Goal: Task Accomplishment & Management: Use online tool/utility

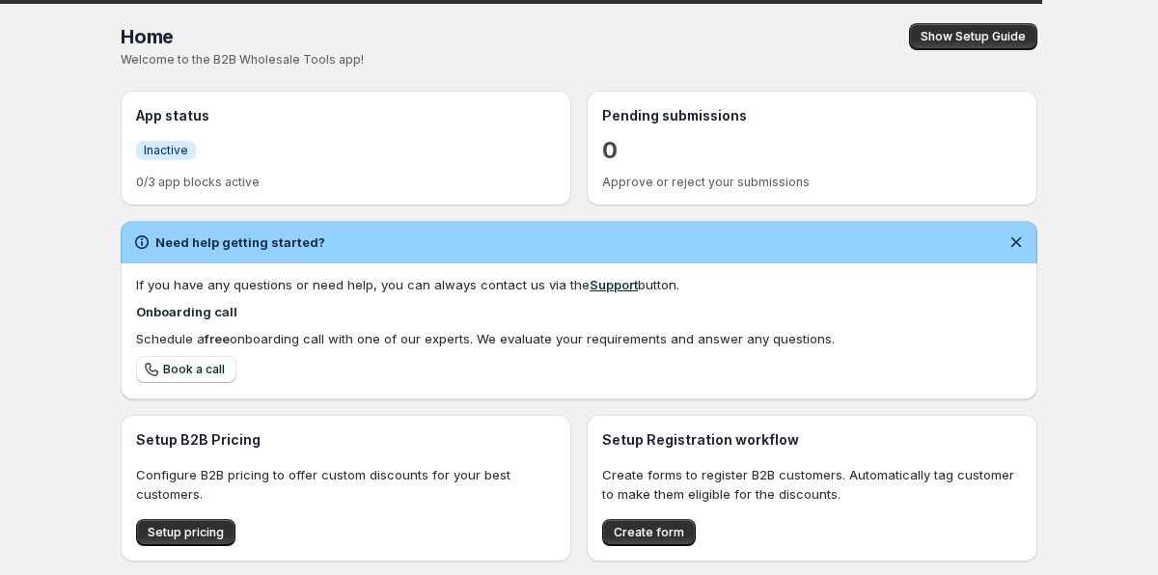
scroll to position [176, 0]
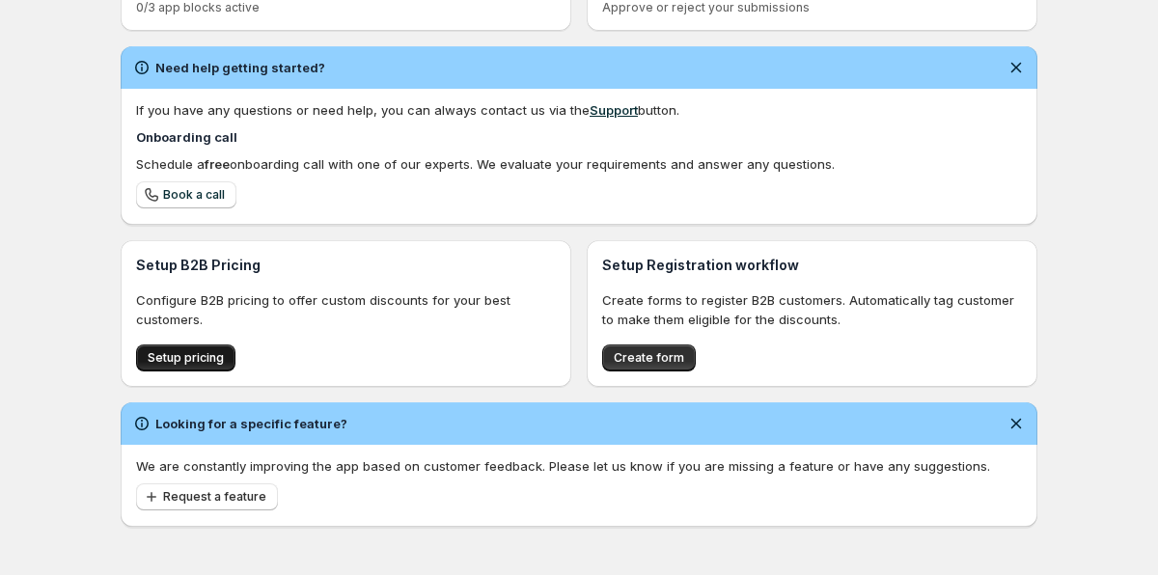
click at [163, 359] on span "Setup pricing" at bounding box center [186, 357] width 76 height 15
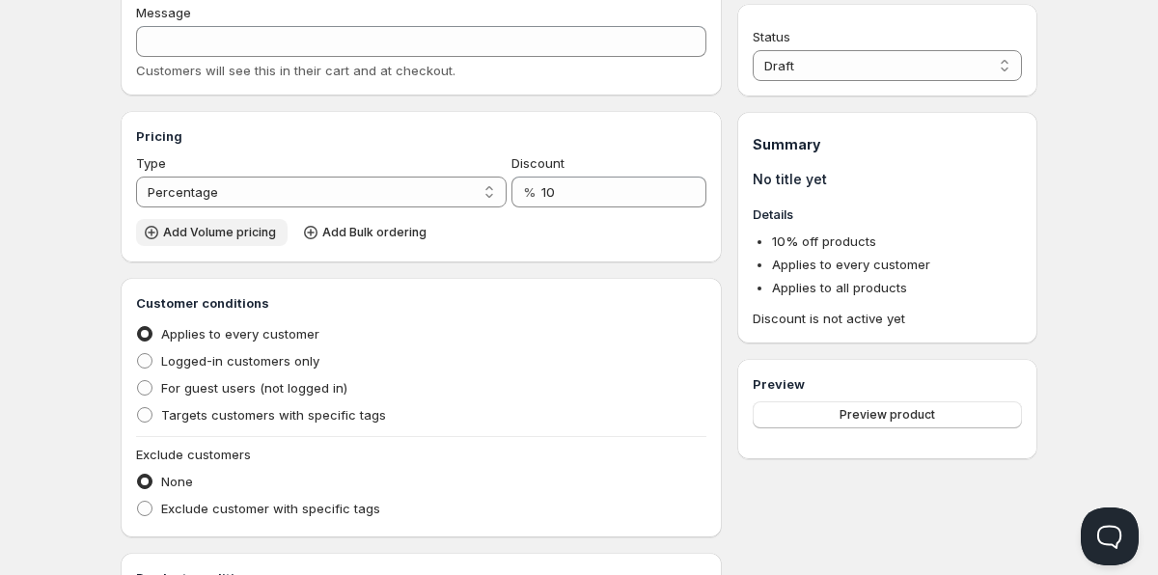
click at [233, 233] on span "Add Volume pricing" at bounding box center [219, 232] width 113 height 15
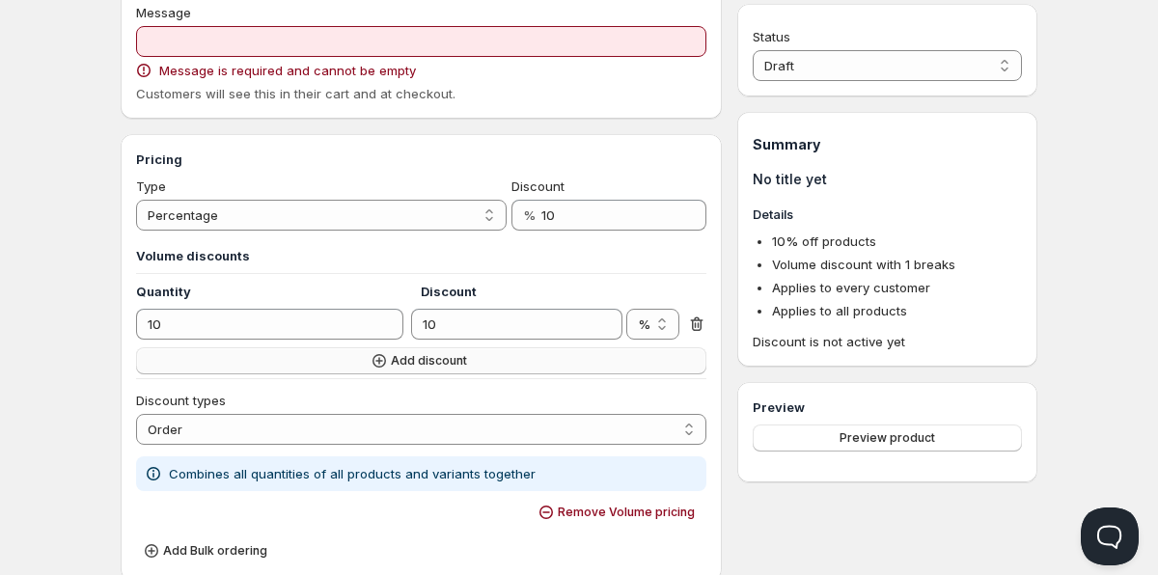
click at [288, 352] on button "Add discount" at bounding box center [421, 360] width 570 height 27
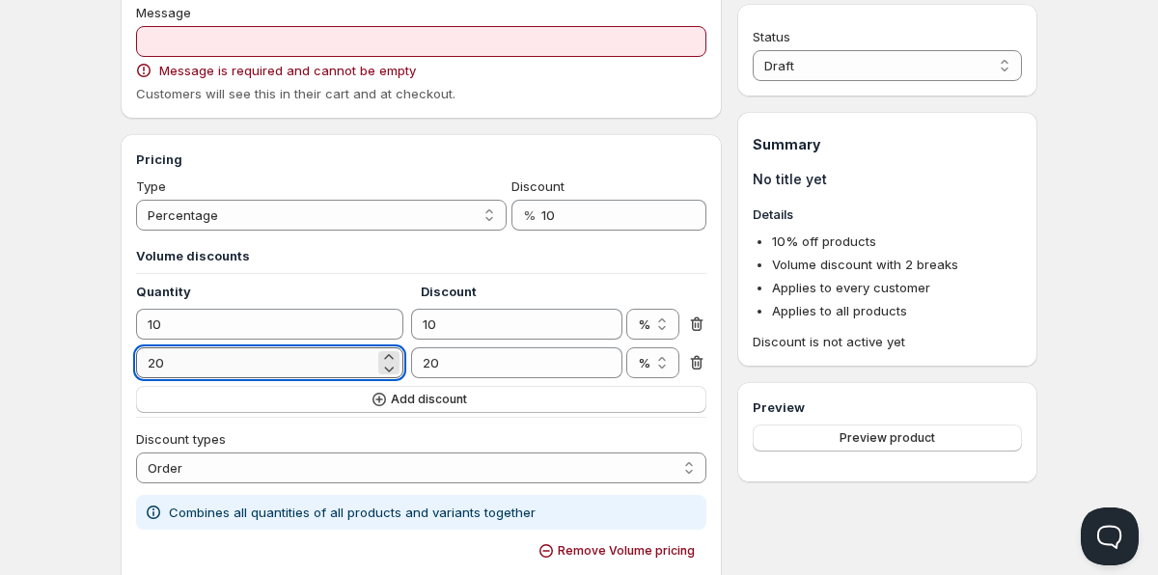
click at [285, 361] on input "20" at bounding box center [255, 362] width 238 height 31
type input "9"
click at [303, 407] on button "Add discount" at bounding box center [421, 399] width 570 height 27
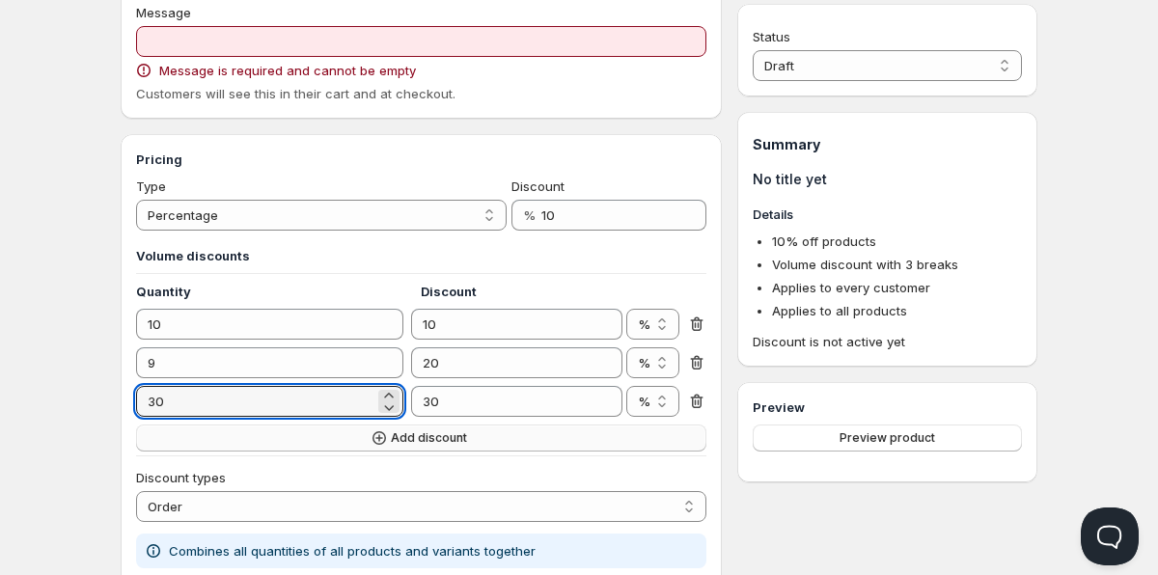
click at [303, 407] on input "30" at bounding box center [255, 401] width 238 height 31
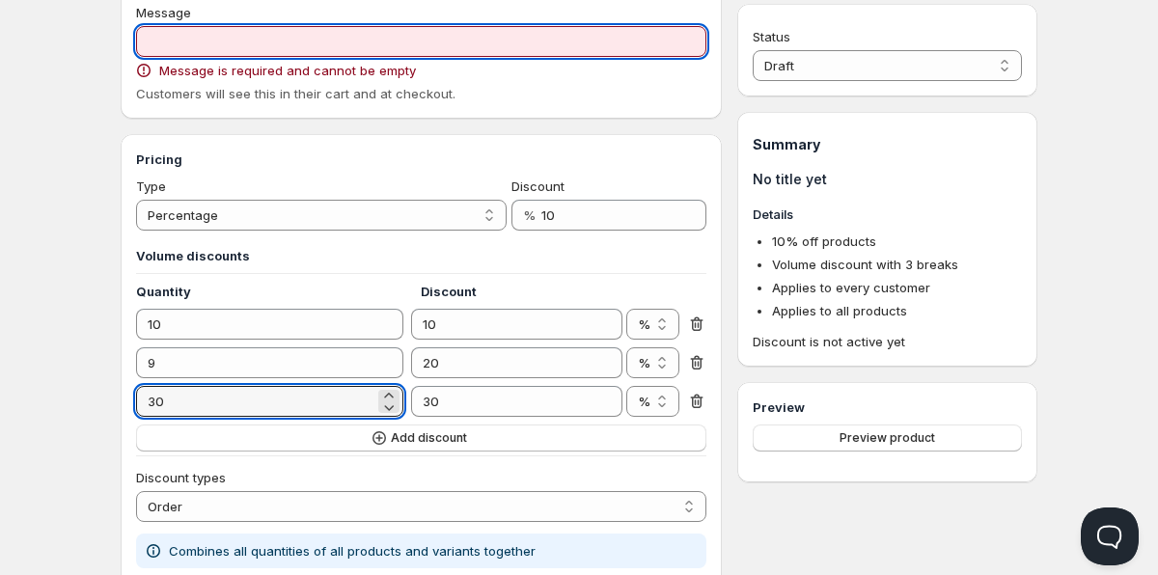
click at [414, 54] on input "Message" at bounding box center [421, 41] width 570 height 31
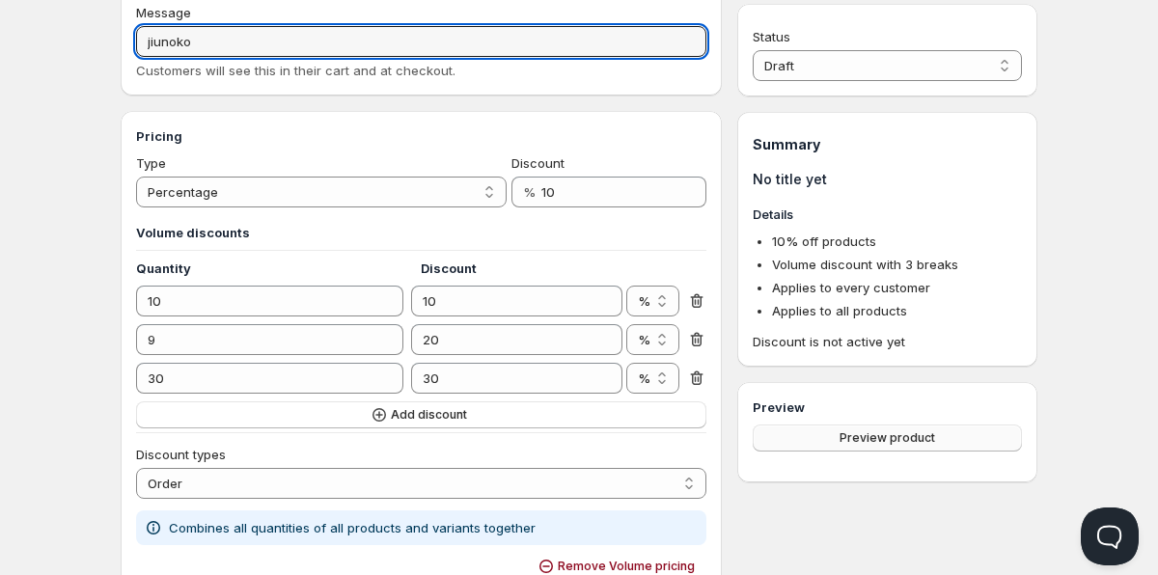
type input "jiunoko"
click at [831, 432] on button "Preview product" at bounding box center [887, 438] width 269 height 27
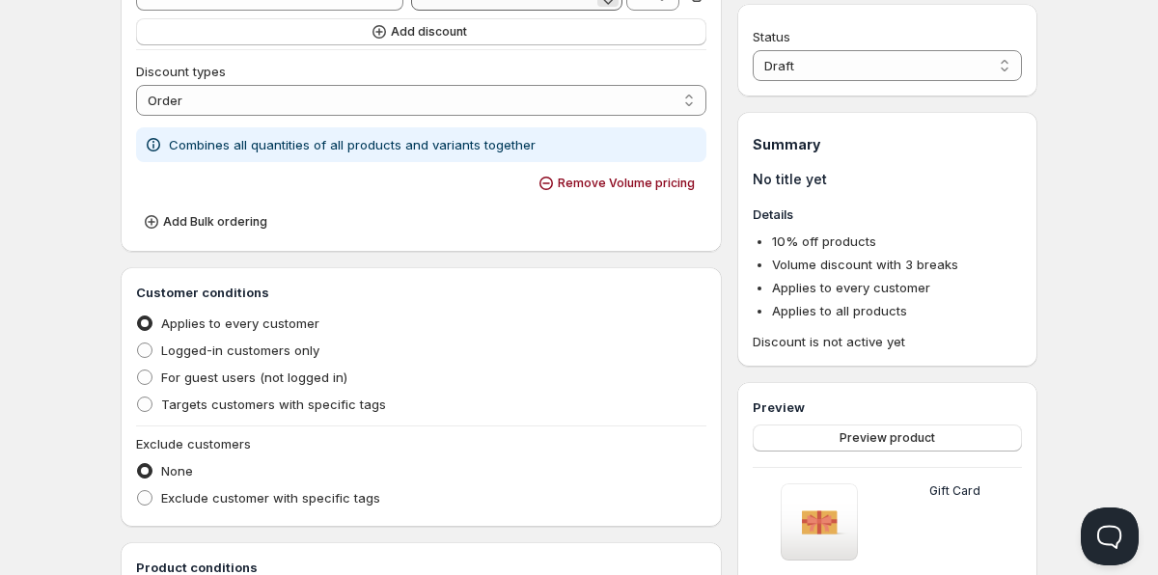
scroll to position [317, 0]
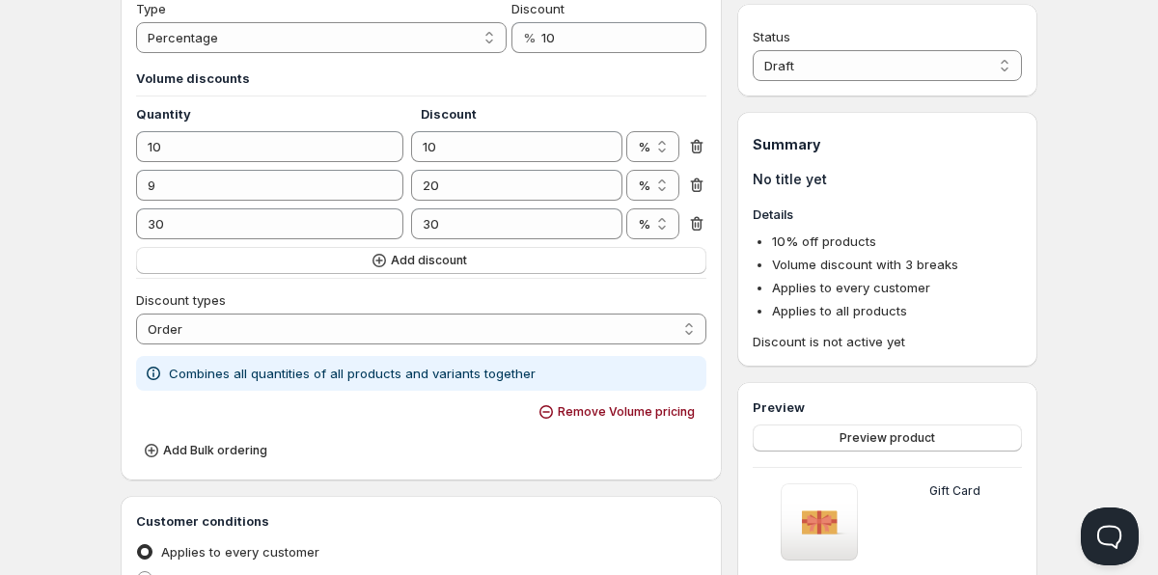
click at [95, 373] on div "Home Pricing Price lists Checkout Forms Submissions Settings Features Plans Cre…" at bounding box center [579, 460] width 1158 height 1554
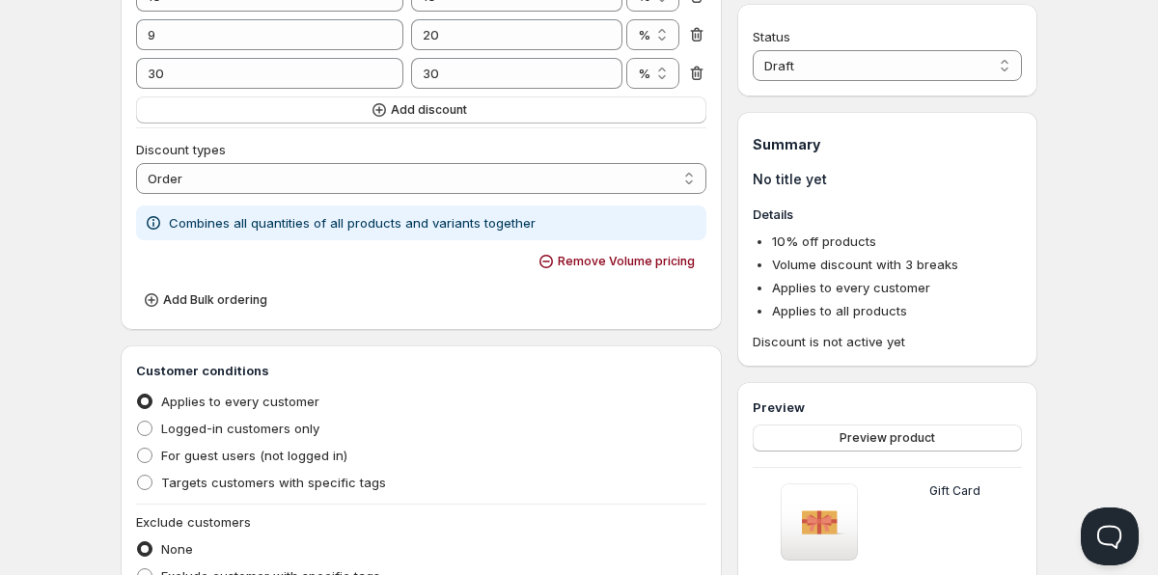
scroll to position [499, 0]
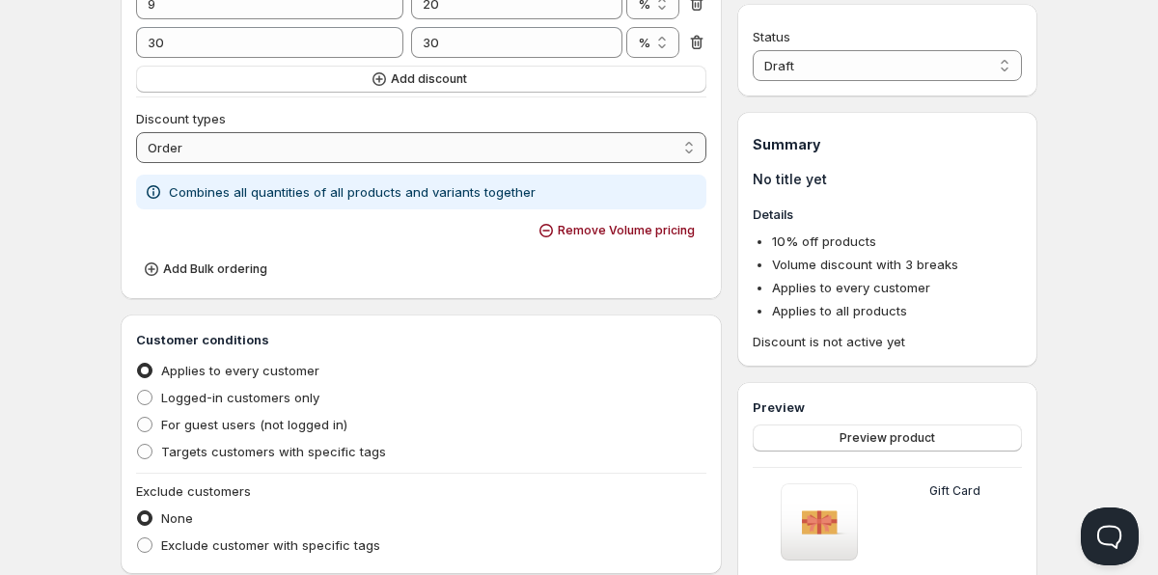
click at [221, 149] on select "Order Product Variant Item" at bounding box center [421, 147] width 570 height 31
select select "2"
click at [136, 132] on select "Order Product Variant Item" at bounding box center [421, 147] width 570 height 31
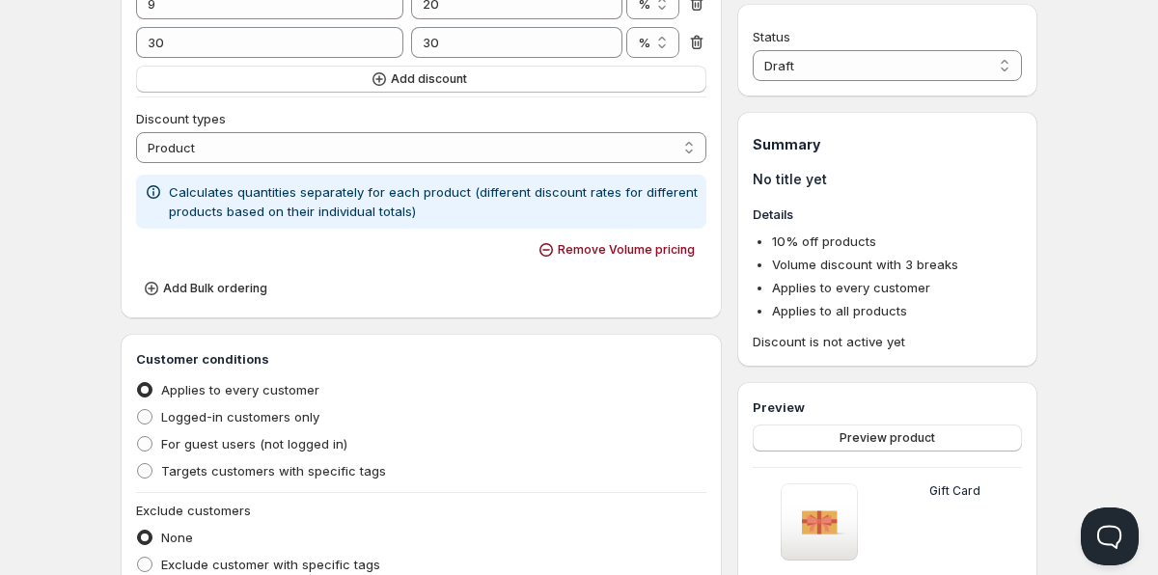
scroll to position [415, 0]
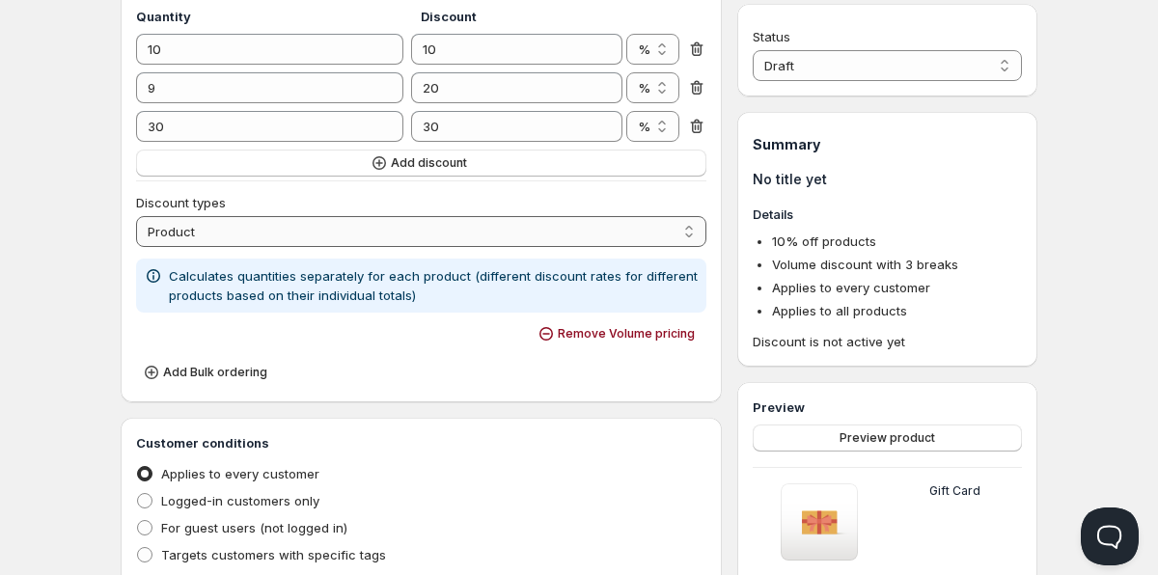
click at [190, 217] on select "Order Product Variant Item" at bounding box center [421, 231] width 570 height 31
click at [136, 216] on select "Order Product Variant Item" at bounding box center [421, 231] width 570 height 31
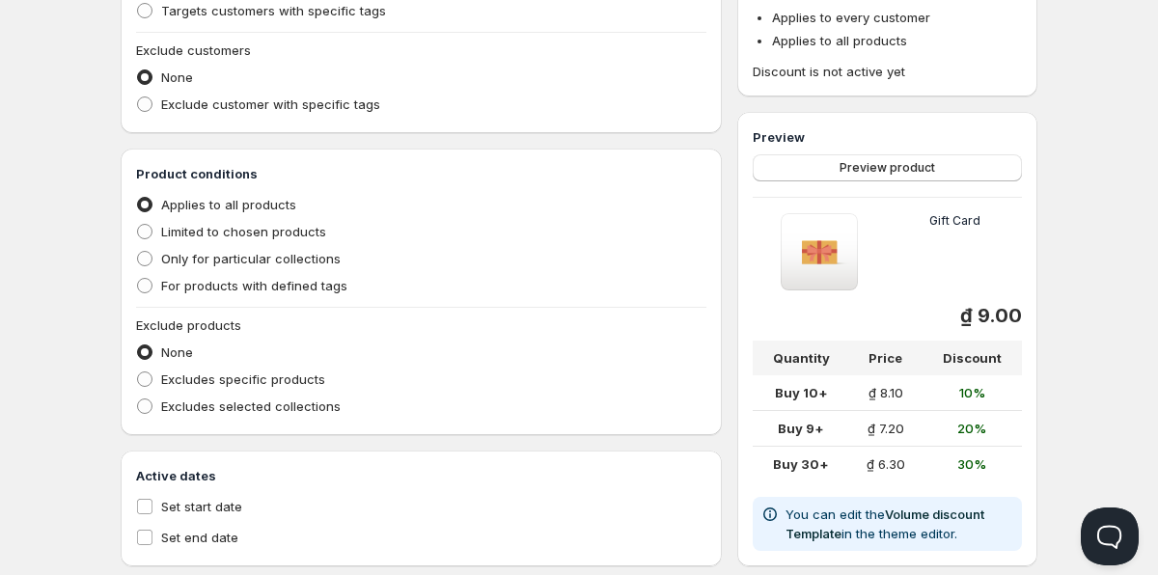
scroll to position [999, 0]
